Goal: Contribute content: Contribute content

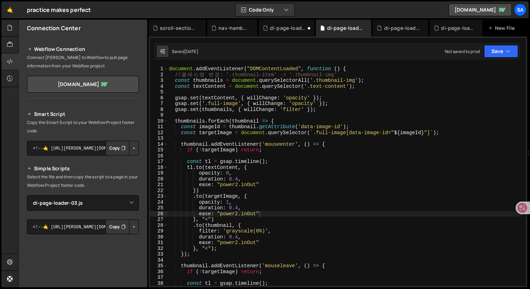
select select "45217"
click at [5, 28] on div at bounding box center [9, 28] width 17 height 17
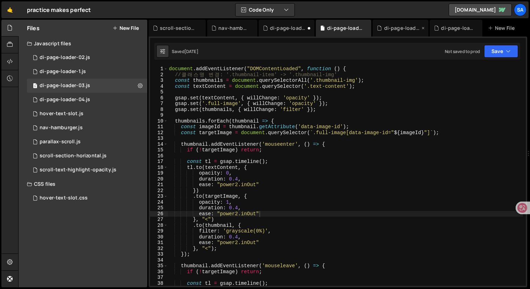
click at [423, 27] on icon at bounding box center [423, 28] width 5 height 7
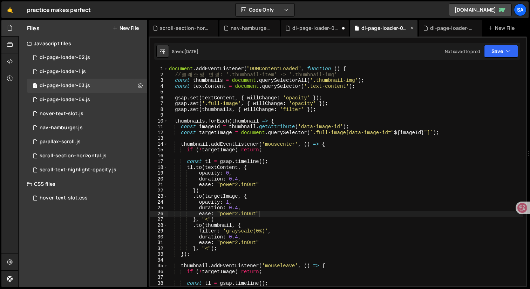
click at [413, 28] on icon at bounding box center [412, 28] width 5 height 7
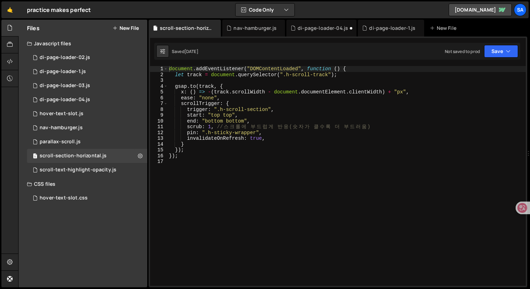
click at [128, 29] on button "New File" at bounding box center [126, 28] width 26 height 6
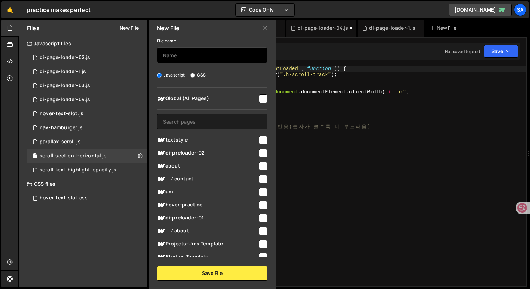
click at [197, 59] on input "text" at bounding box center [212, 54] width 111 height 15
type input "ㅇ"
type input "di-page-loader-06"
click at [261, 96] on input "checkbox" at bounding box center [263, 98] width 8 height 8
checkbox input "true"
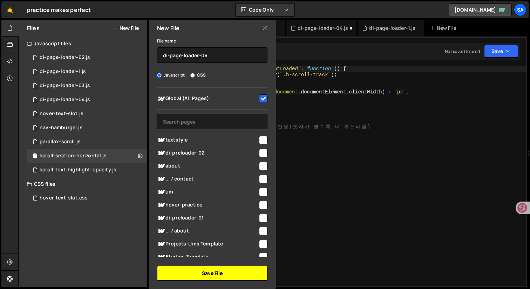
click at [211, 270] on button "Save File" at bounding box center [212, 273] width 111 height 15
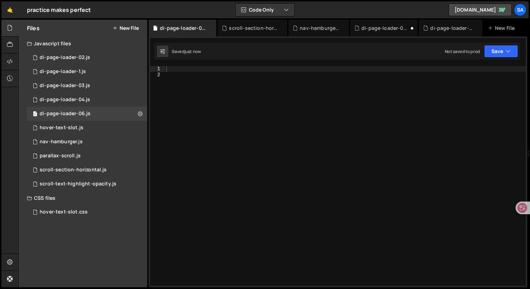
click at [206, 68] on div at bounding box center [345, 181] width 361 height 231
paste textarea "</script>"
type textarea "</script>"
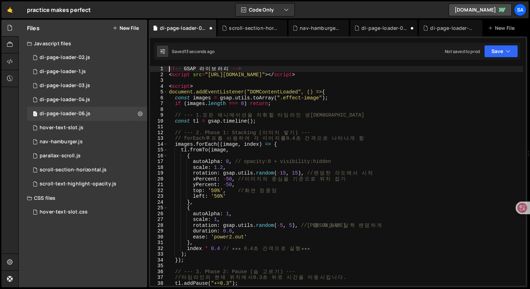
type textarea "<script src="[URL][DOMAIN_NAME]"></script>"
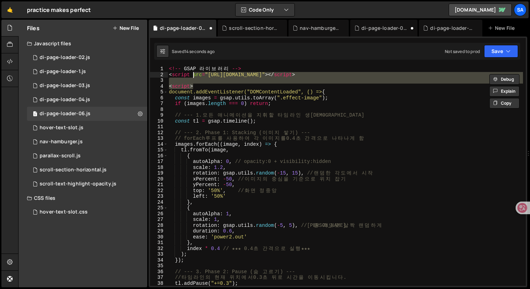
type textarea "<!-- GSAP 라이브러리 --> <script src="[URL][DOMAIN_NAME]"></script>"
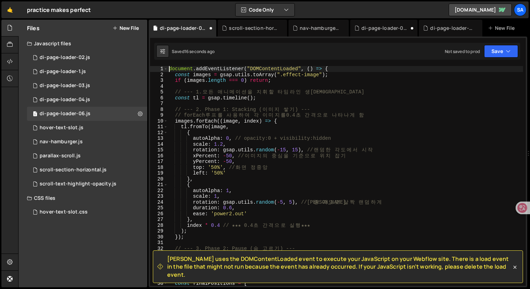
type textarea "document.addEventListener("DOMContentLoaded", () => {"
click at [8, 62] on icon at bounding box center [10, 62] width 6 height 8
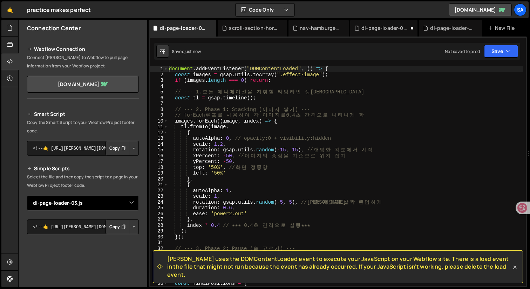
click at [129, 202] on select "Select File di-page-loader-02.js di-page-loader-1.[PERSON_NAME]-text-slot.js na…" at bounding box center [83, 202] width 112 height 15
select select "45473"
click at [27, 195] on select "Select File di-page-loader-02.js di-page-loader-1.[PERSON_NAME]-text-slot.js na…" at bounding box center [83, 202] width 112 height 15
click at [133, 229] on button "Button group with nested dropdown" at bounding box center [134, 226] width 10 height 15
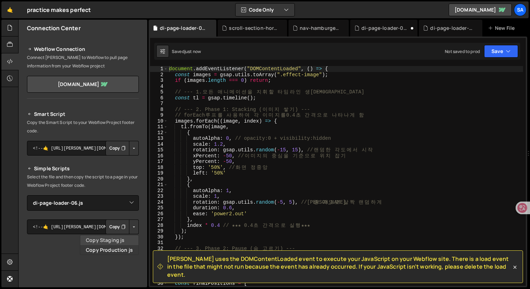
click at [123, 239] on link "Copy Staging js" at bounding box center [109, 240] width 58 height 10
click at [265, 147] on div "document . addEventListener ( "DOMContentLoaded" , ( ) => { const images = gsap…" at bounding box center [346, 181] width 356 height 231
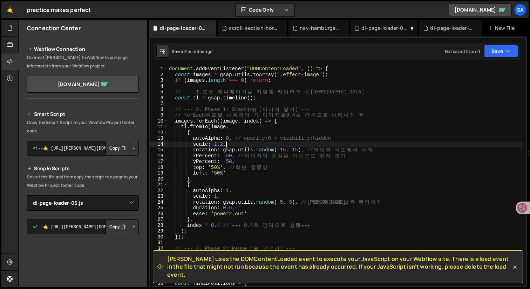
click at [284, 189] on div "document . addEventListener ( "DOMContentLoaded" , ( ) => { const images = gsap…" at bounding box center [346, 181] width 356 height 231
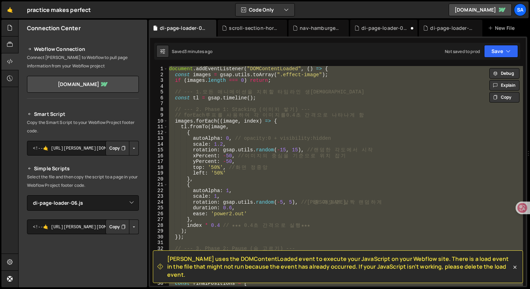
paste textarea "</script>"
type textarea "</script>"
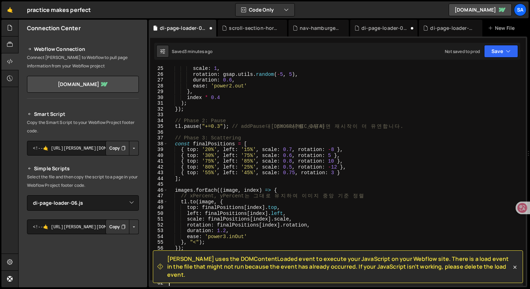
type textarea "<script src="[URL][DOMAIN_NAME]"></script>"
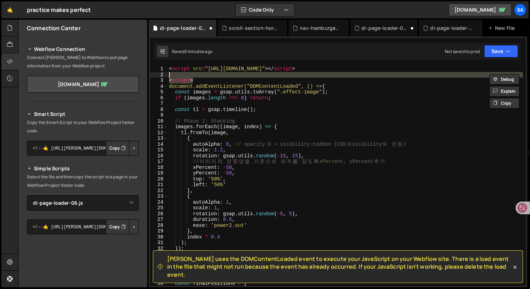
type textarea "<script src="[URL][DOMAIN_NAME]"></script>"
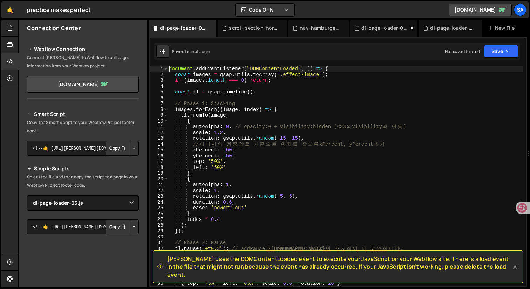
click at [286, 155] on div "document . addEventListener ( "DOMContentLoaded" , ( ) => { const images = gsap…" at bounding box center [346, 181] width 356 height 231
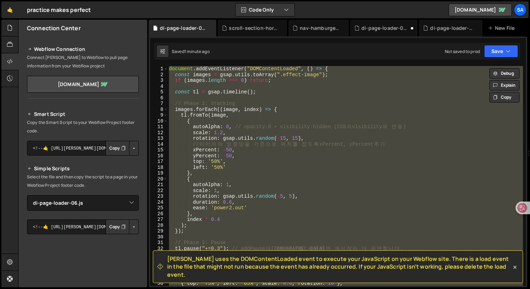
paste textarea "</script>"
type textarea "</script>"
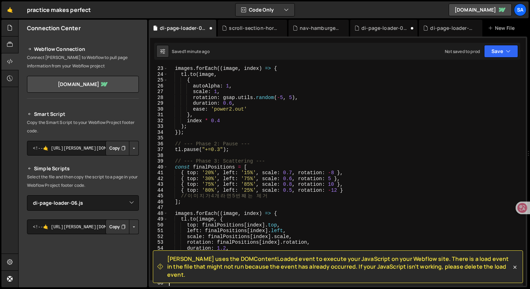
type textarea "<script src="[URL][DOMAIN_NAME]"></script>"
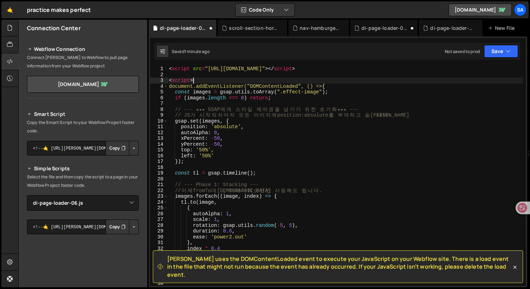
type textarea "<script src="[URL][DOMAIN_NAME]"></script>"
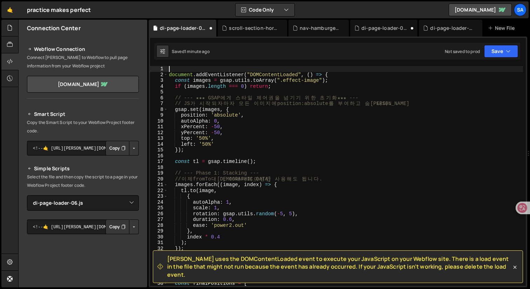
type textarea "document.addEventListener("DOMContentLoaded", () => {"
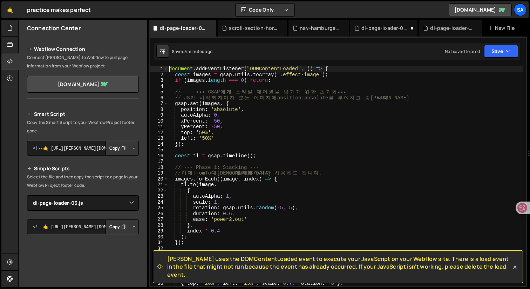
click at [259, 152] on div "document . addEventListener ( "DOMContentLoaded" , ( ) => { const images = gsap…" at bounding box center [346, 181] width 356 height 231
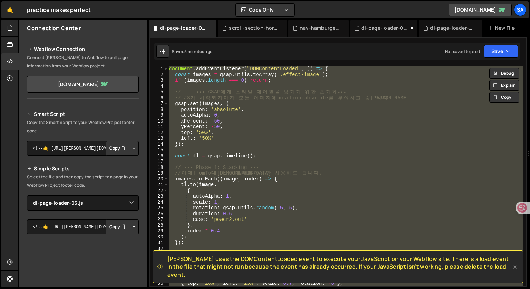
paste textarea "</script>"
type textarea "</script>"
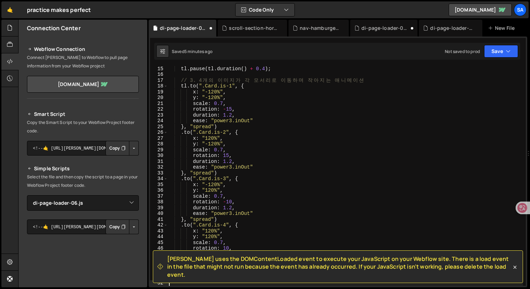
type textarea "<script>"
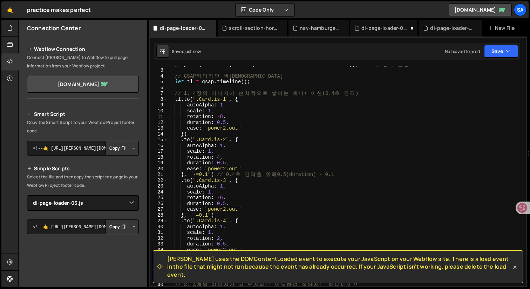
scroll to position [15, 0]
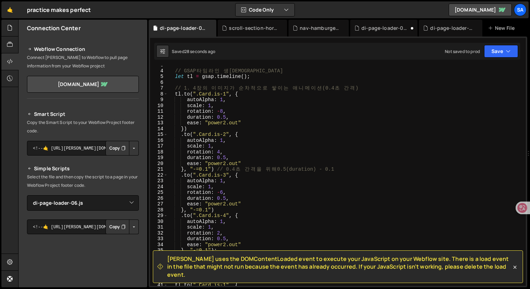
click at [519, 273] on div "[PERSON_NAME] uses the DOMContentLoaded event to execute your JavaScript on you…" at bounding box center [338, 266] width 371 height 33
click at [515, 271] on icon at bounding box center [515, 266] width 7 height 7
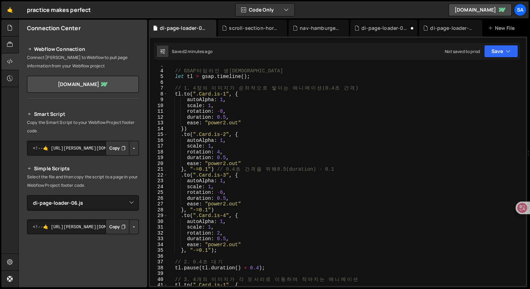
click at [264, 130] on div "// GSAP 타 임 라 인 생 성 let tl = gsap . timeline ( ) ; // 1. 4 장 의 이 미 지 가 순 차 적 으 …" at bounding box center [346, 177] width 356 height 231
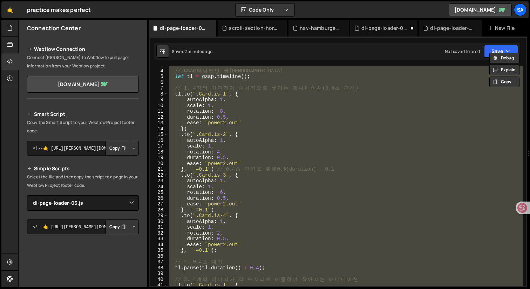
paste textarea "</script>"
type textarea "</script>"
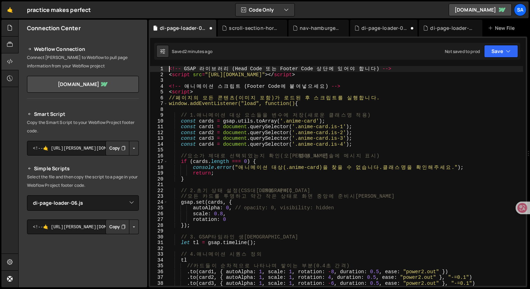
scroll to position [0, 0]
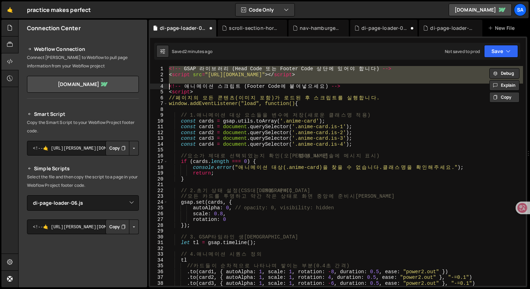
type textarea "<!-- 애니메이션 스크립트 (Footer Code에 붙여넣으세요) --> <script>"
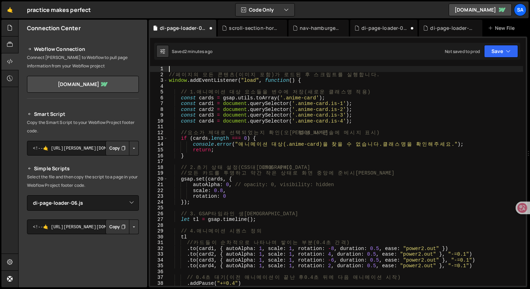
type textarea "// 페이지의 모든 콘텐츠(이미지 포함)가 로드된 후 스크립트를 실행합니다."
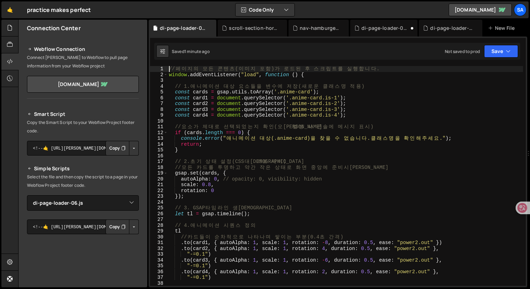
click at [296, 201] on div "// 페 이 지 의 모 든 콘 텐 츠 ( 이 미 지 포 함 ) 가 로 드 된 후 스 크 립 트 를 실 행 합 니 다 . window . add…" at bounding box center [346, 181] width 356 height 231
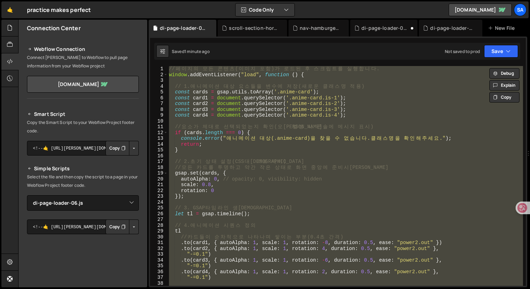
paste textarea "</script>"
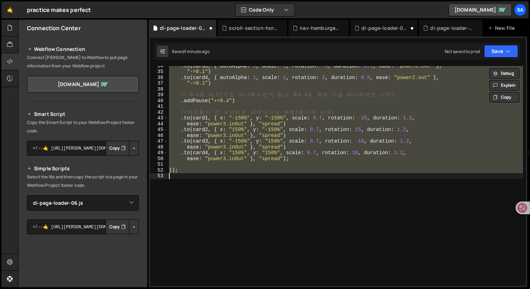
scroll to position [194, 0]
paste textarea "</script>"
type textarea "</script>"
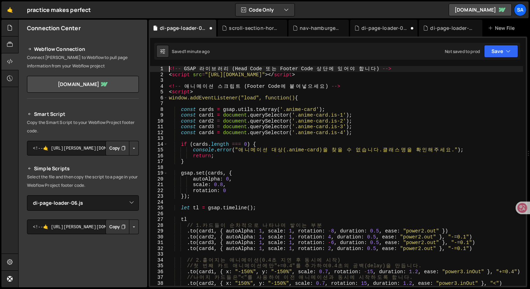
scroll to position [0, 0]
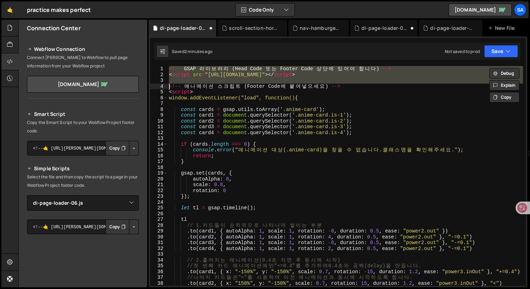
type textarea "<!-- 애니메이션 스크립트 (Footer Code에 붙여넣으세요) --> <script>"
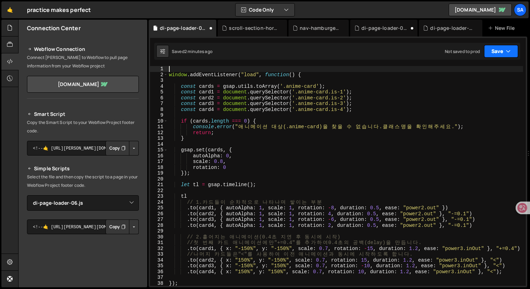
click at [503, 49] on button "Save" at bounding box center [502, 51] width 34 height 13
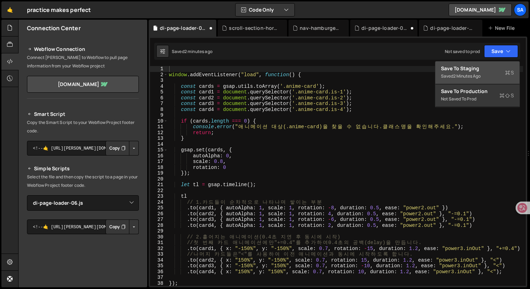
click at [470, 71] on div "Save to Staging S" at bounding box center [477, 68] width 73 height 7
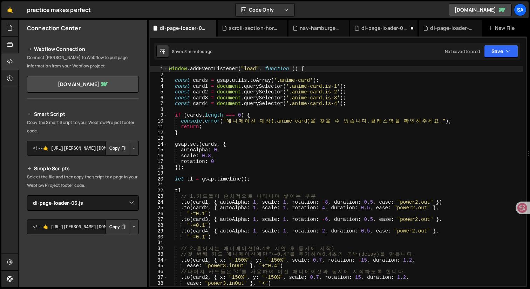
click at [246, 112] on div "window . addEventListener ( "load" , function ( ) { const cards = gsap . utils …" at bounding box center [346, 181] width 356 height 231
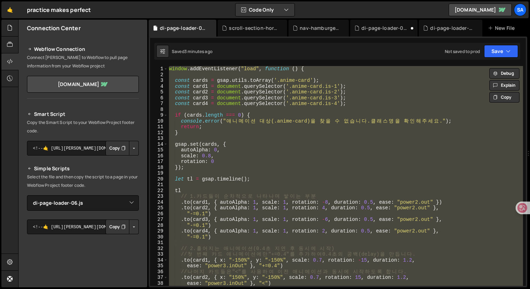
paste textarea "</script>"
type textarea "</script>"
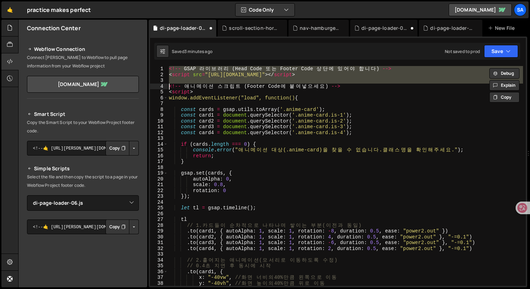
type textarea "<!-- 애니메이션 스크립트 (Footer Code에 붙여넣으세요) --> <script>"
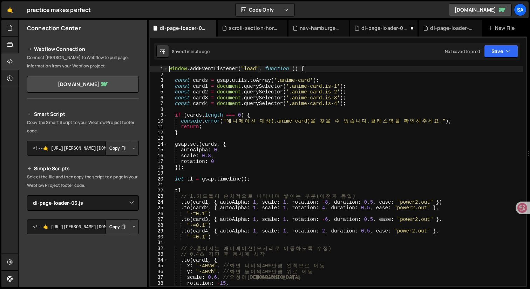
click at [270, 180] on div "window . addEventListener ( "load" , function ( ) { const cards = gsap . utils …" at bounding box center [346, 181] width 356 height 231
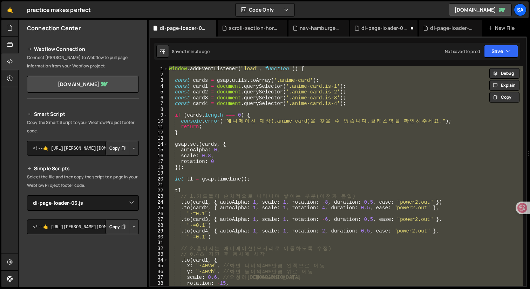
paste textarea "</script>"
type textarea "</script>"
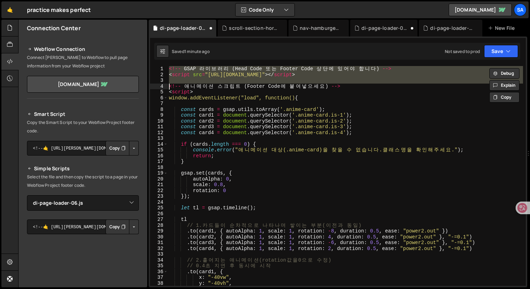
type textarea "<!-- 애니메이션 스크립트 (Footer Code에 붙여넣으세요) --> <script>"
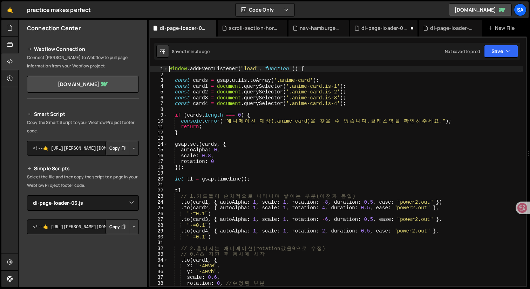
click at [272, 217] on div "window . addEventListener ( "load" , function ( ) { const cards = gsap . utils …" at bounding box center [346, 181] width 356 height 231
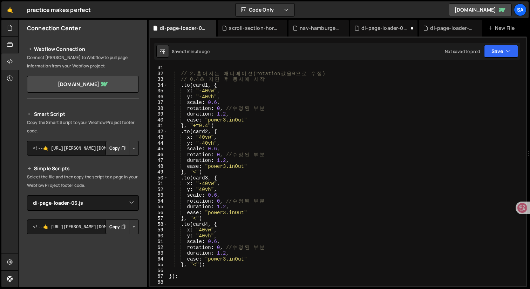
scroll to position [173, 0]
click at [209, 100] on div ""-=0.1" ) // 2. 흩 어 지 는 애 니 메 이 션 (rotation 값 을 0 으 로 수 정 ) // 0.4 초 지 연 후 동 시 …" at bounding box center [346, 176] width 356 height 231
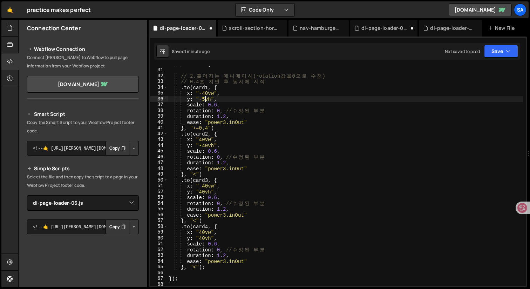
scroll to position [0, 2]
click at [228, 103] on div ""-=0.1" ) // 2. 흩 어 지 는 애 니 메 이 션 (rotation 값 을 0 으 로 수 정 ) // 0.4 초 지 연 후 동 시 …" at bounding box center [346, 176] width 356 height 231
click at [205, 100] on div ""-=0.1" ) // 2. 흩 어 지 는 애 니 메 이 션 (rotation 값 을 0 으 로 수 정 ) // 0.4 초 지 연 후 동 시 …" at bounding box center [346, 176] width 356 height 231
click at [257, 125] on div ""-=0.1" ) // 2. 흩 어 지 는 애 니 메 이 션 (rotation 값 을 0 으 로 수 정 ) // 0.4 초 지 연 후 동 시 …" at bounding box center [346, 176] width 356 height 231
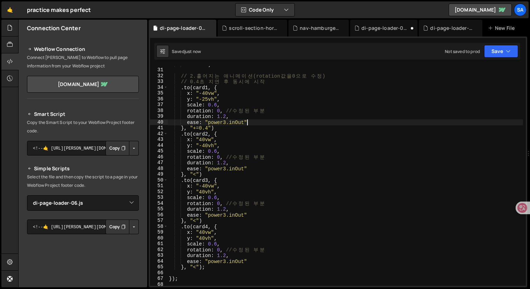
click at [207, 101] on div ""-=0.1" ) // 2. 흩 어 지 는 애 니 메 이 션 (rotation 값 을 0 으 로 수 정 ) // 0.4 초 지 연 후 동 시 …" at bounding box center [346, 176] width 356 height 231
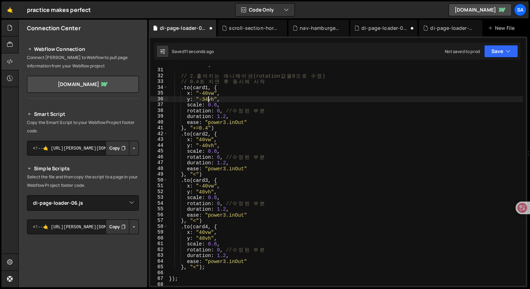
click at [258, 127] on div ""-=0.1" ) // 2. 흩 어 지 는 애 니 메 이 션 (rotation 값 을 0 으 로 수 정 ) // 0.4 초 지 연 후 동 시 …" at bounding box center [346, 176] width 356 height 231
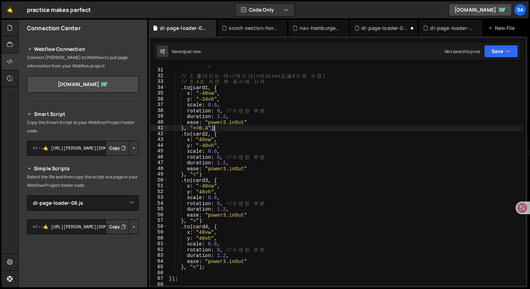
click at [208, 148] on div ""-=0.1" ) // 2. 흩 어 지 는 애 니 메 이 션 (rotation 값 을 0 으 로 수 정 ) // 0.4 초 지 연 후 동 시 …" at bounding box center [346, 176] width 356 height 231
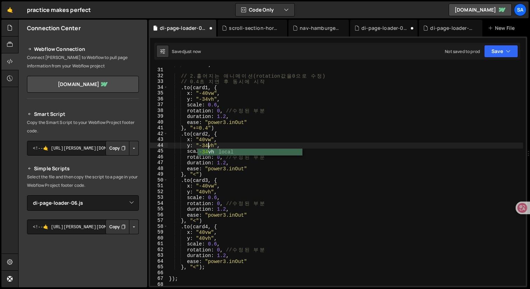
click at [296, 193] on div ""-=0.1" ) // 2. 흩 어 지 는 애 니 메 이 션 (rotation 값 을 0 으 로 수 정 ) // 0.4 초 지 연 후 동 시 …" at bounding box center [346, 176] width 356 height 231
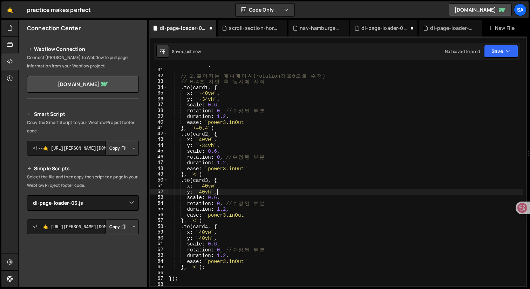
type textarea "y: "40vh","
